Goal: Task Accomplishment & Management: Manage account settings

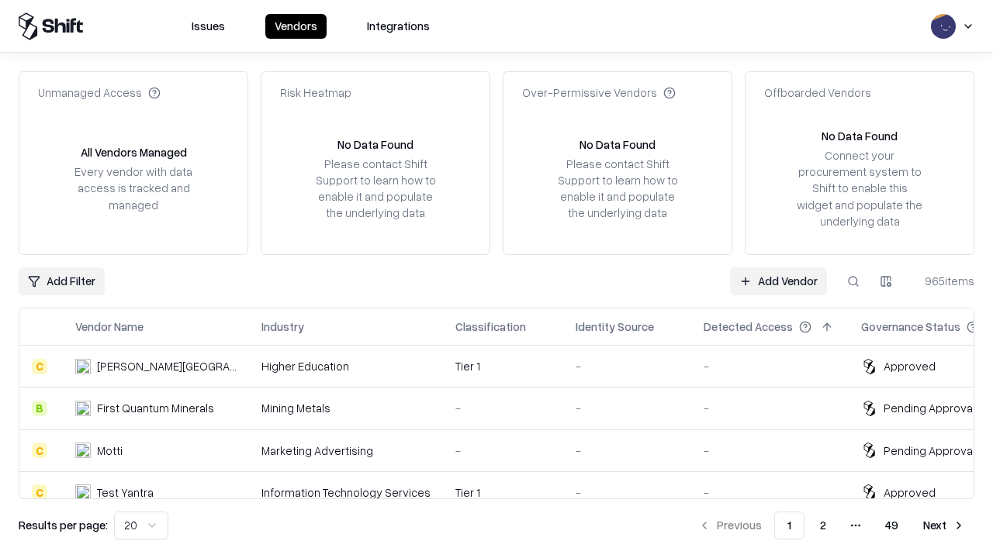
click at [778, 281] on link "Add Vendor" at bounding box center [778, 282] width 97 height 28
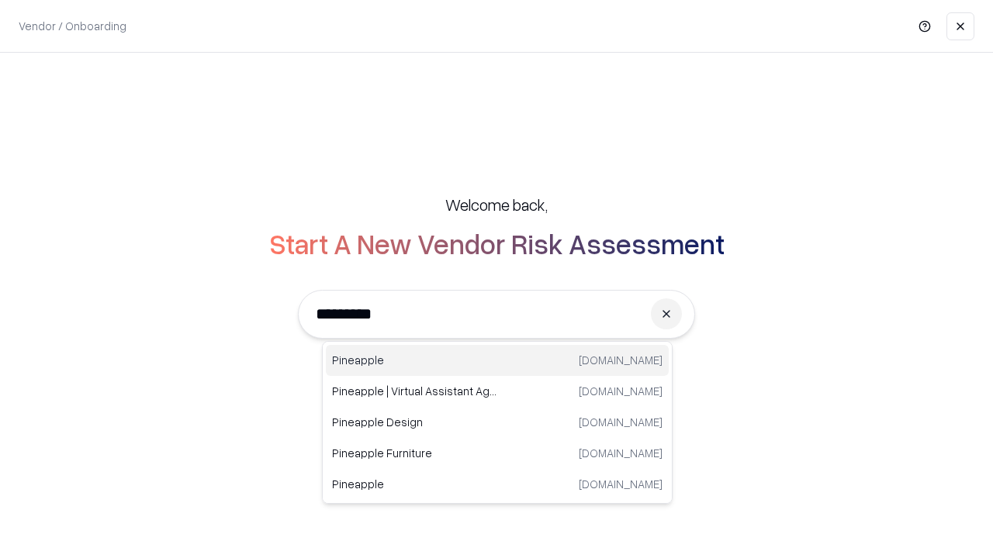
click at [497, 361] on div "Pineapple [DOMAIN_NAME]" at bounding box center [497, 360] width 343 height 31
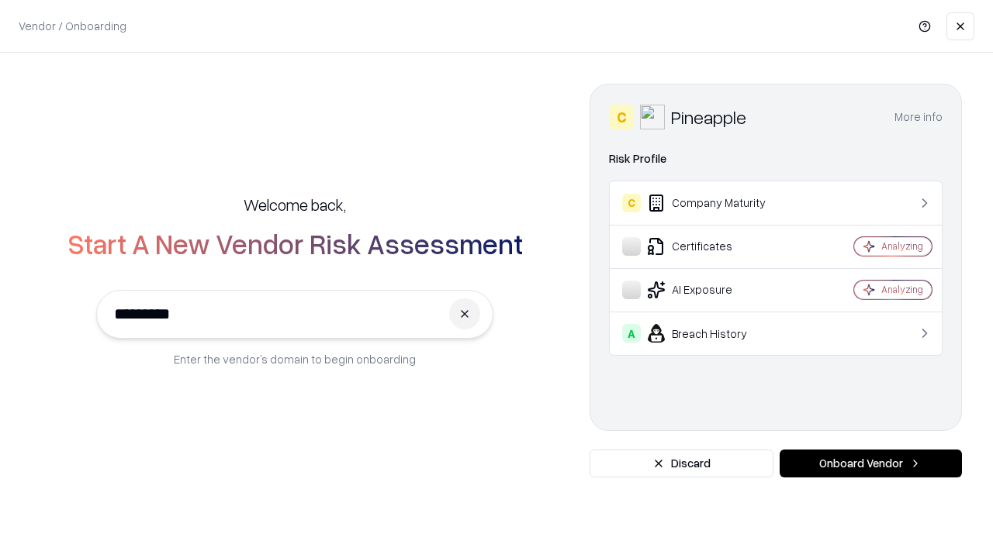
type input "*********"
click at [870, 464] on button "Onboard Vendor" at bounding box center [870, 464] width 182 height 28
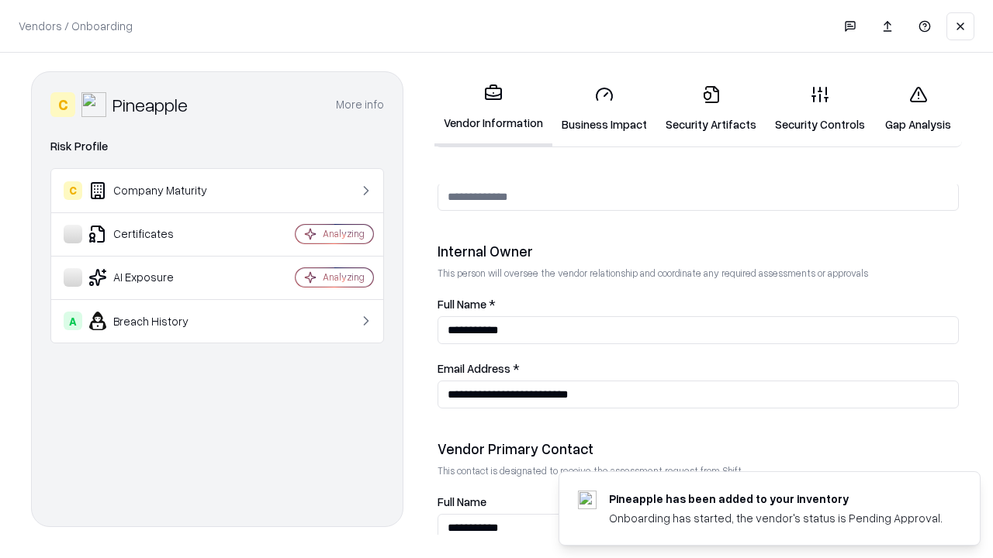
scroll to position [803, 0]
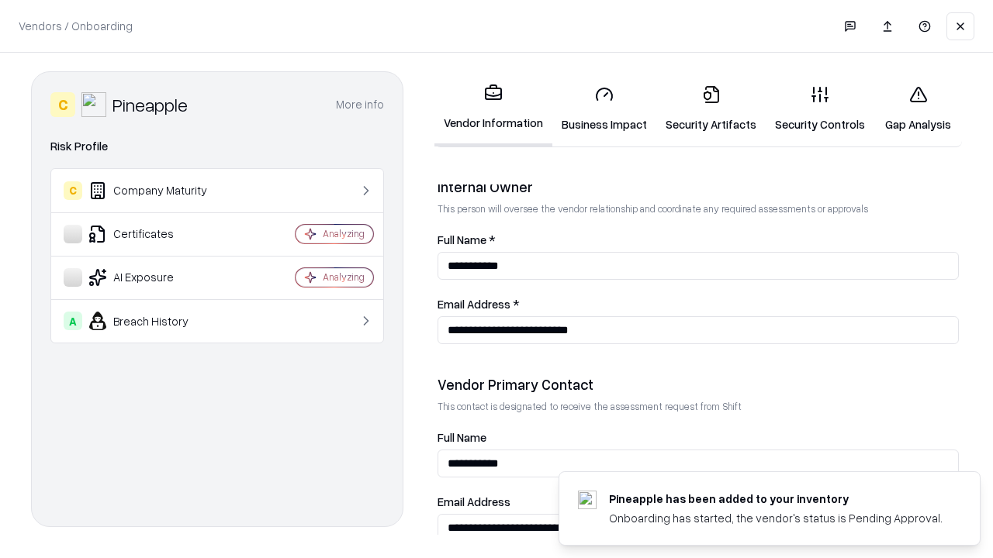
click at [604, 109] on link "Business Impact" at bounding box center [604, 109] width 104 height 72
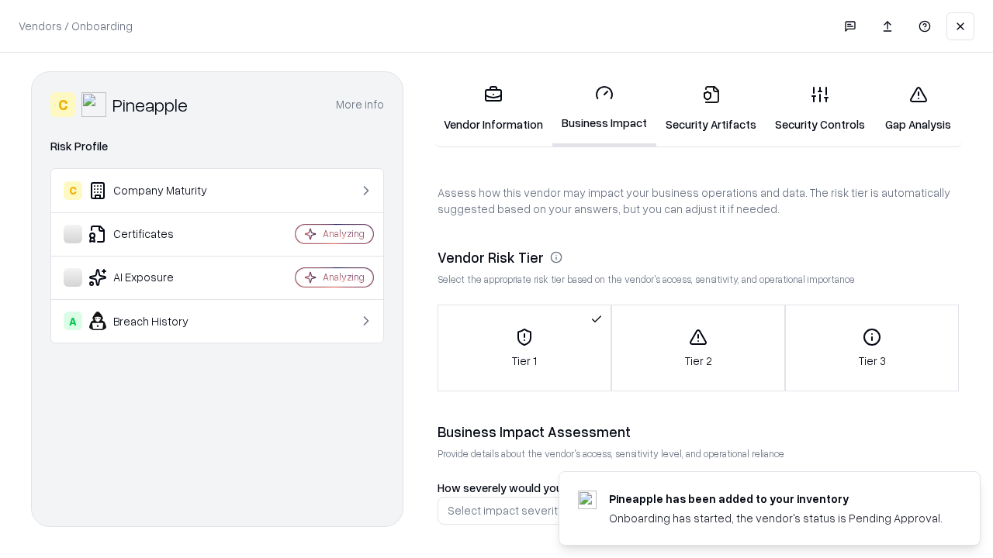
click at [710, 109] on link "Security Artifacts" at bounding box center [710, 109] width 109 height 72
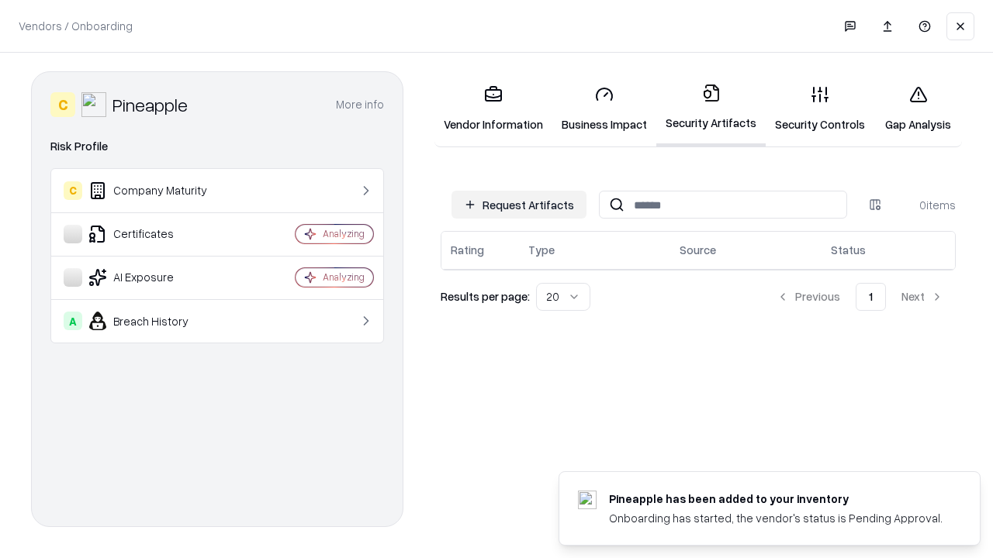
click at [519, 205] on button "Request Artifacts" at bounding box center [518, 205] width 135 height 28
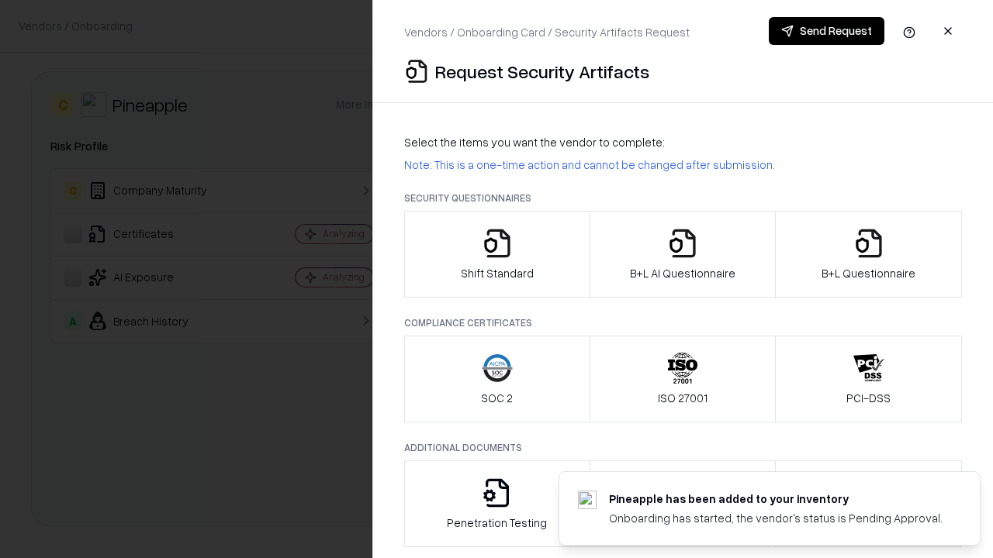
click at [496, 254] on icon "button" at bounding box center [497, 243] width 31 height 31
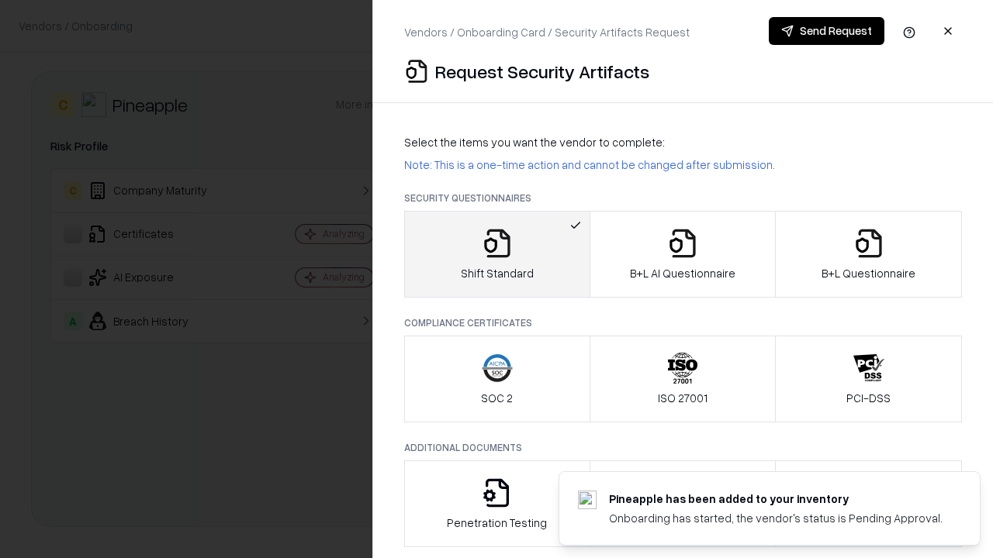
click at [826, 31] on button "Send Request" at bounding box center [827, 31] width 116 height 28
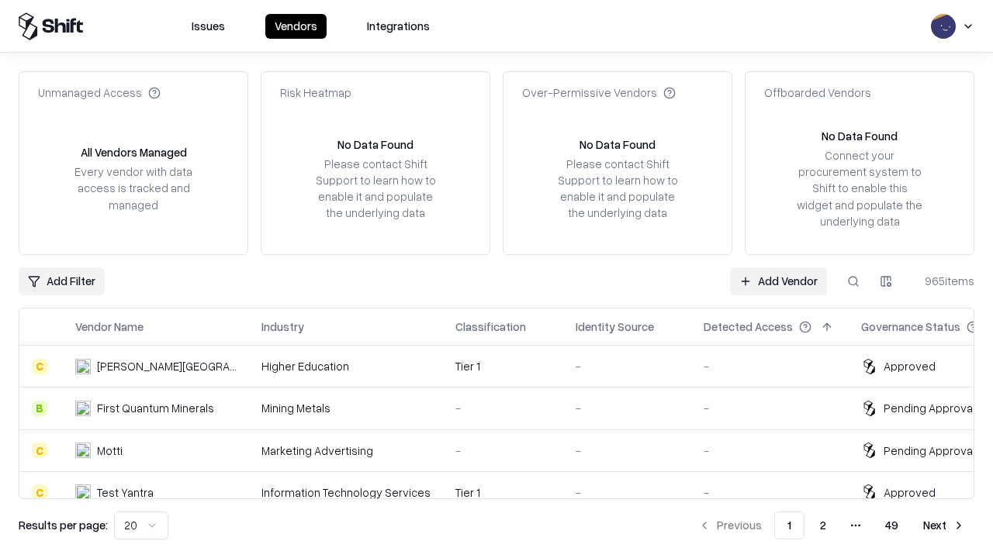
click at [853, 281] on button at bounding box center [853, 282] width 28 height 28
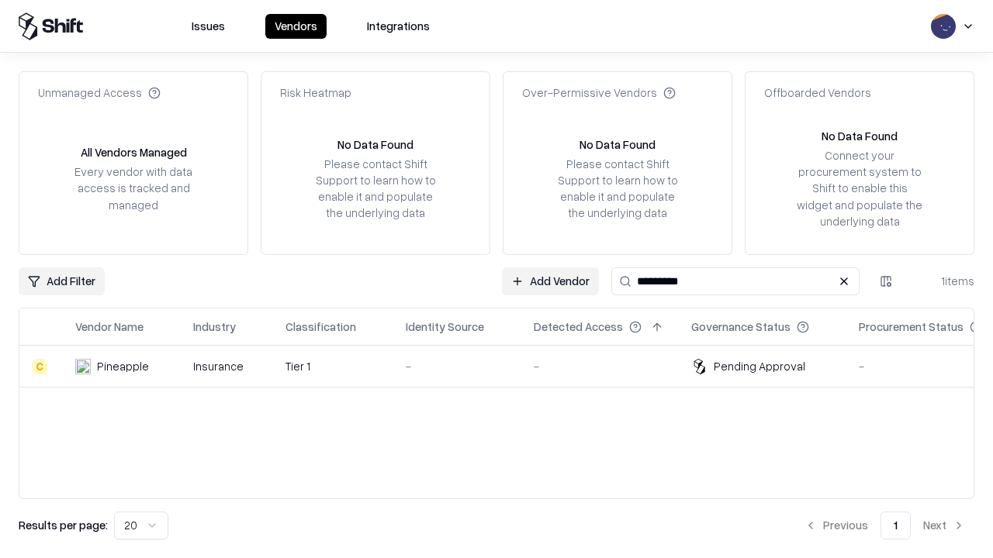
type input "*********"
click at [506, 366] on div "-" at bounding box center [457, 366] width 103 height 16
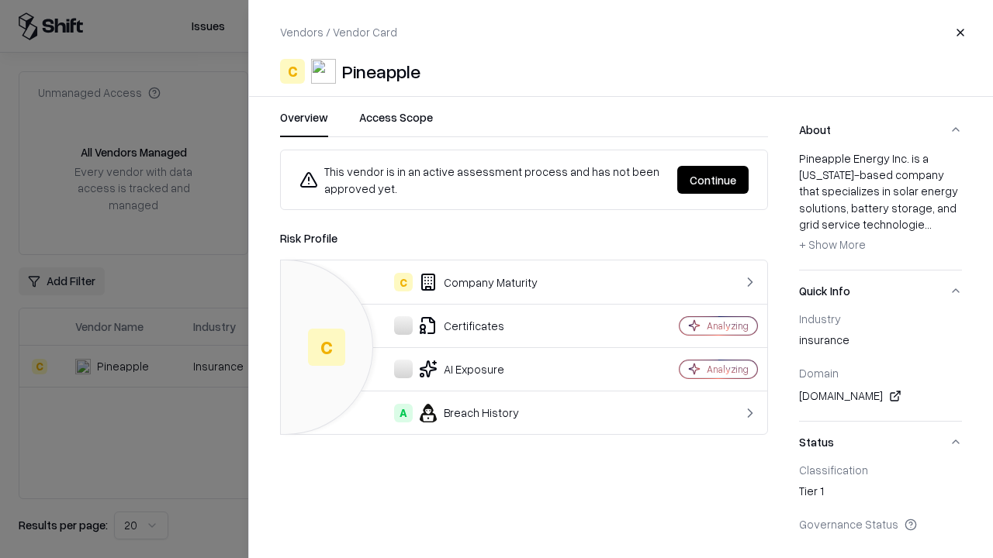
click at [713, 180] on button "Continue" at bounding box center [712, 180] width 71 height 28
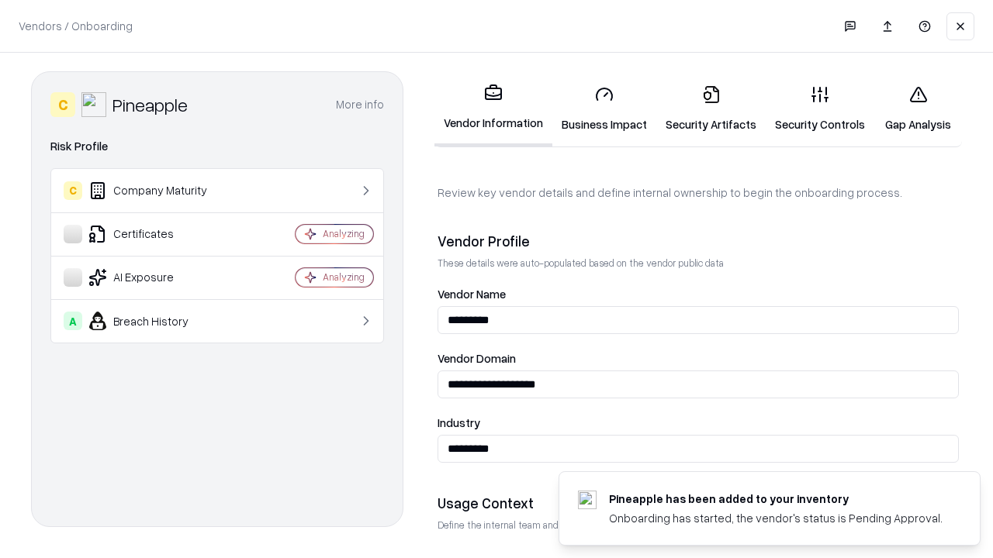
click at [710, 109] on link "Security Artifacts" at bounding box center [710, 109] width 109 height 72
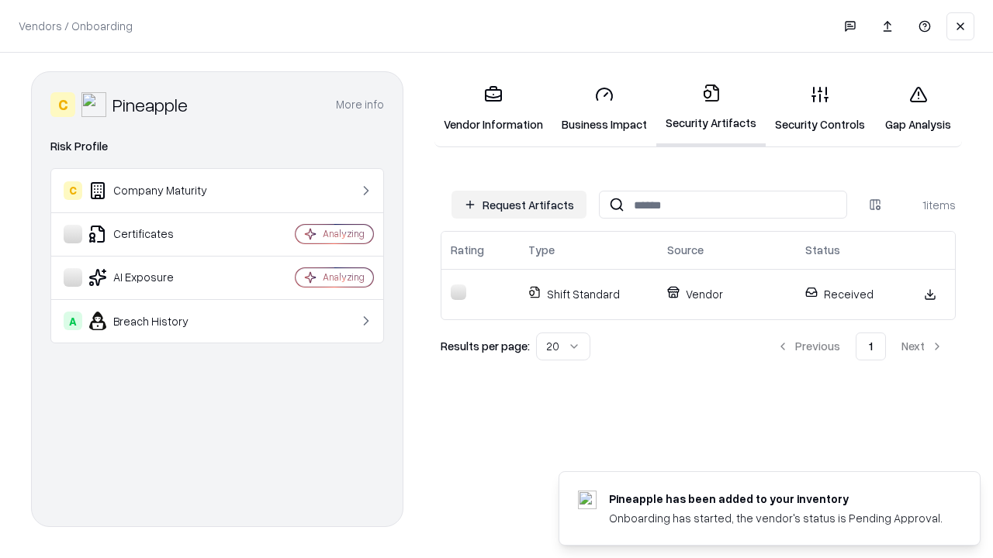
click at [917, 109] on link "Gap Analysis" at bounding box center [918, 109] width 88 height 72
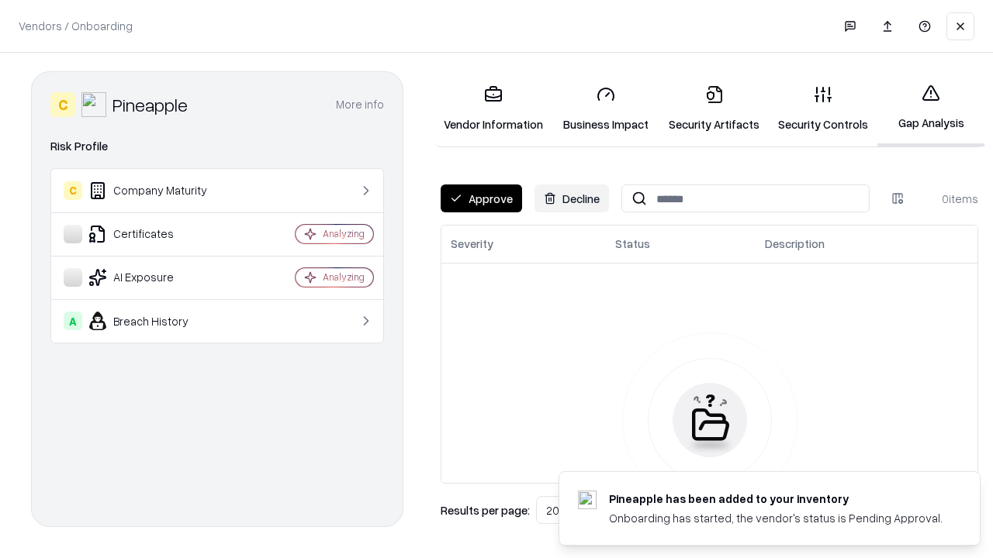
click at [481, 199] on button "Approve" at bounding box center [480, 199] width 81 height 28
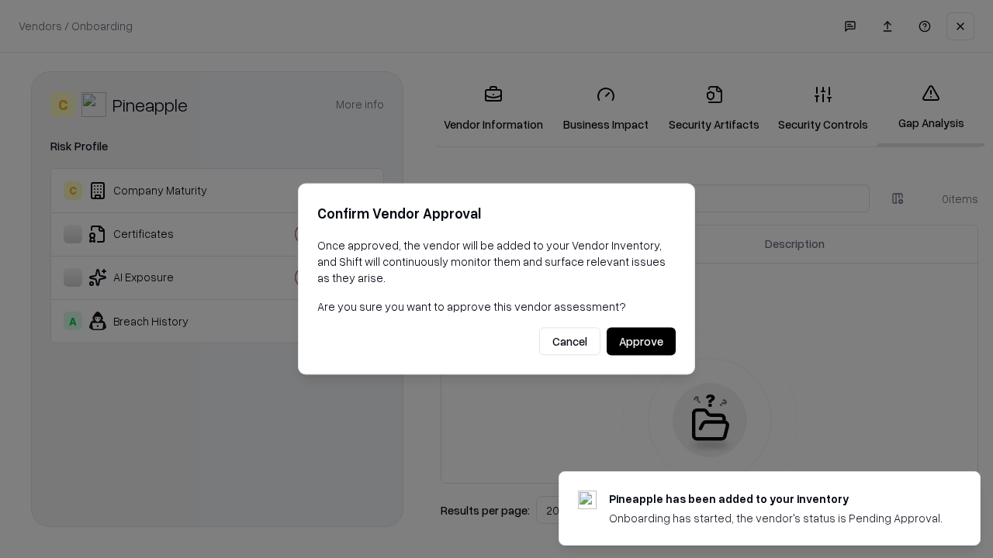
click at [641, 341] on button "Approve" at bounding box center [640, 342] width 69 height 28
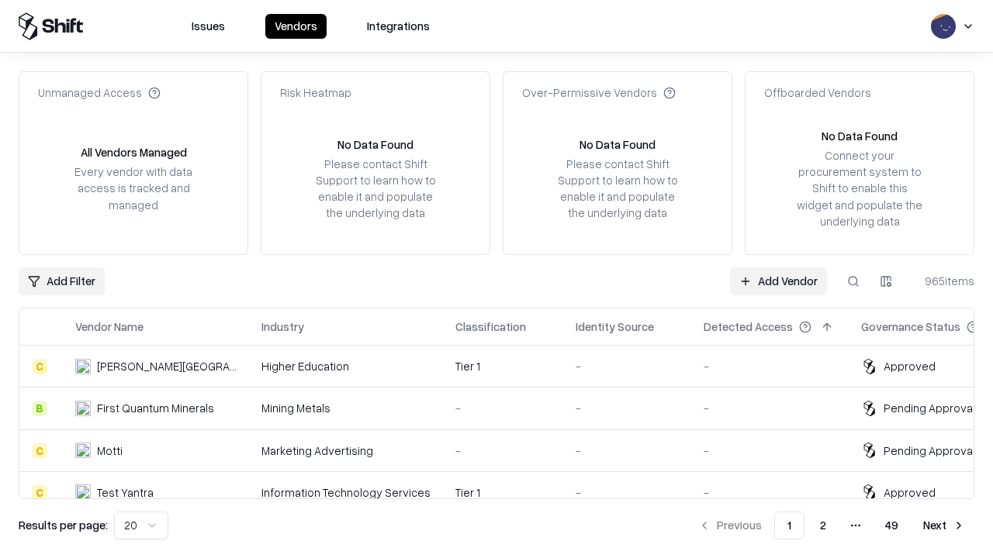
type input "*********"
click at [778, 281] on link "Add Vendor" at bounding box center [778, 282] width 97 height 28
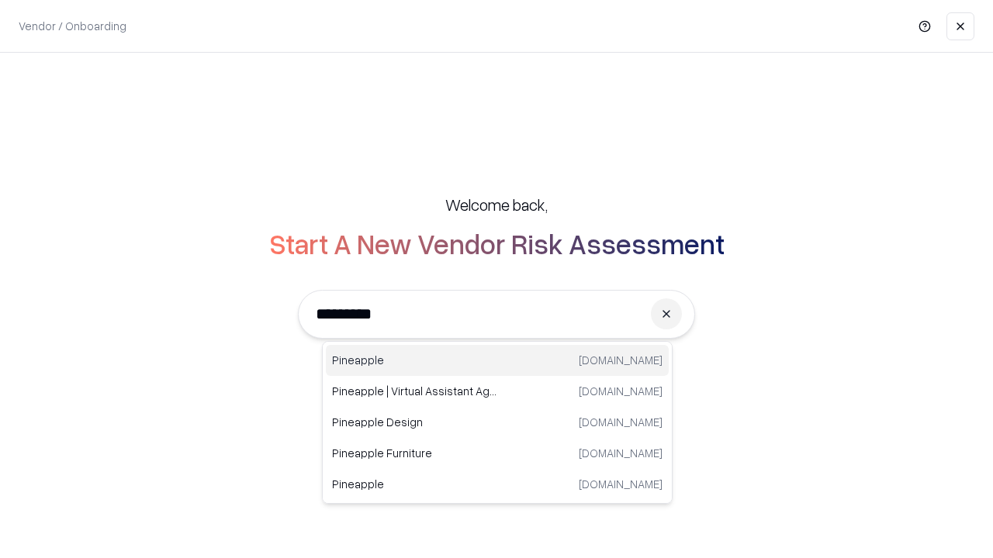
click at [497, 361] on div "Pineapple [DOMAIN_NAME]" at bounding box center [497, 360] width 343 height 31
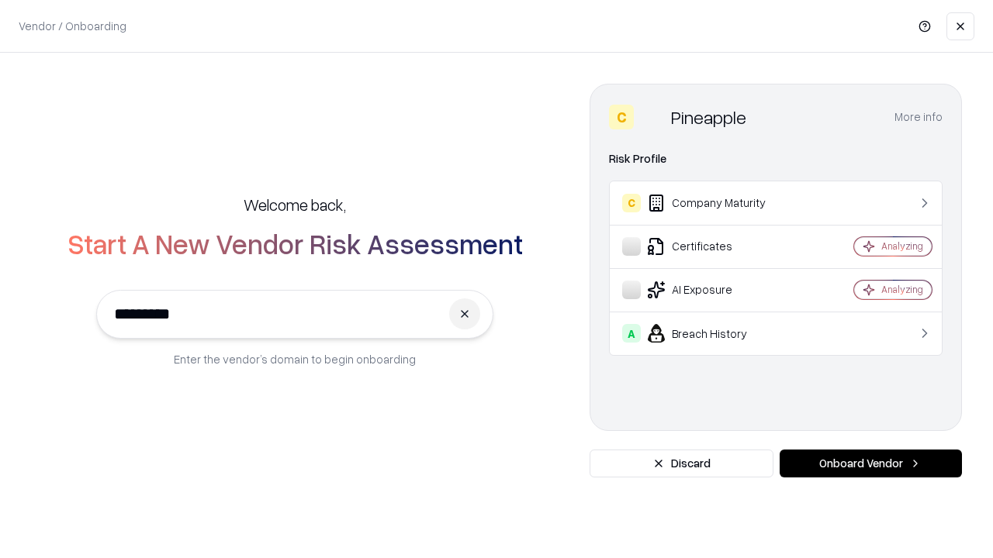
type input "*********"
click at [870, 464] on button "Onboard Vendor" at bounding box center [870, 464] width 182 height 28
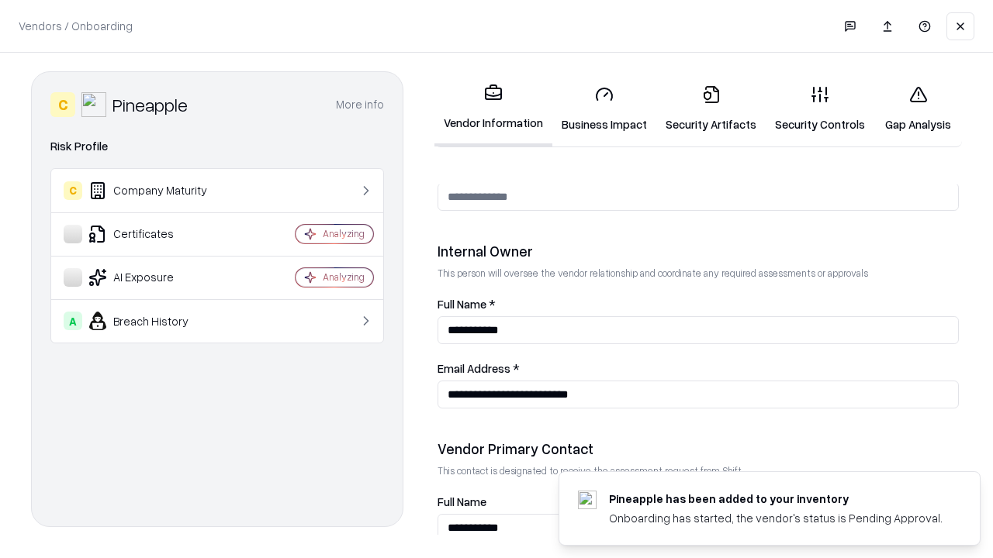
scroll to position [803, 0]
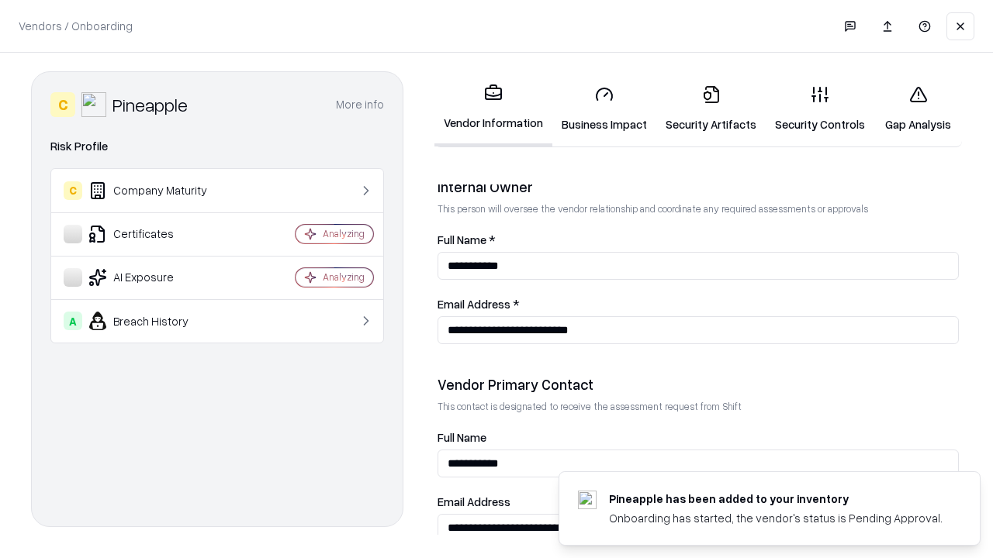
click at [917, 109] on link "Gap Analysis" at bounding box center [918, 109] width 88 height 72
